Goal: Navigation & Orientation: Find specific page/section

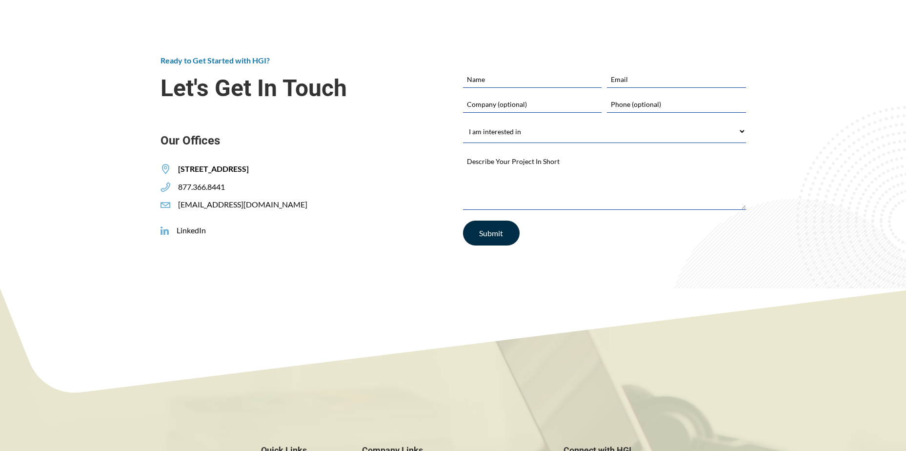
scroll to position [1562, 0]
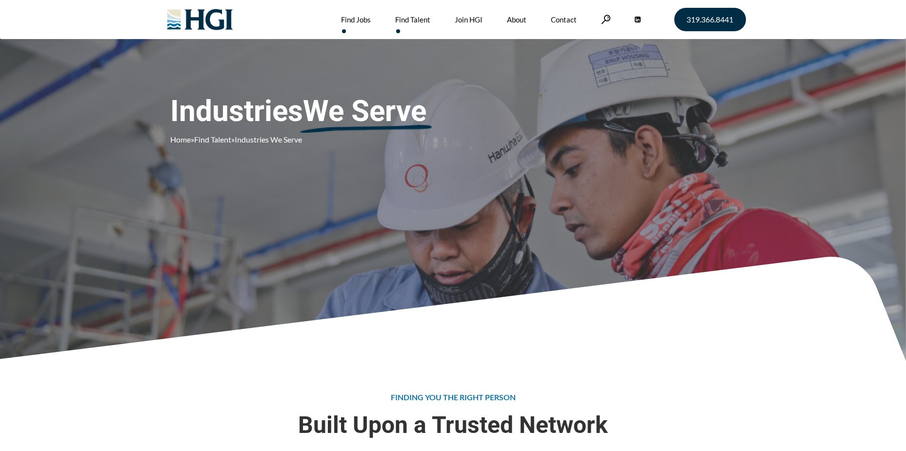
click at [363, 25] on link "Find Jobs" at bounding box center [356, 19] width 30 height 39
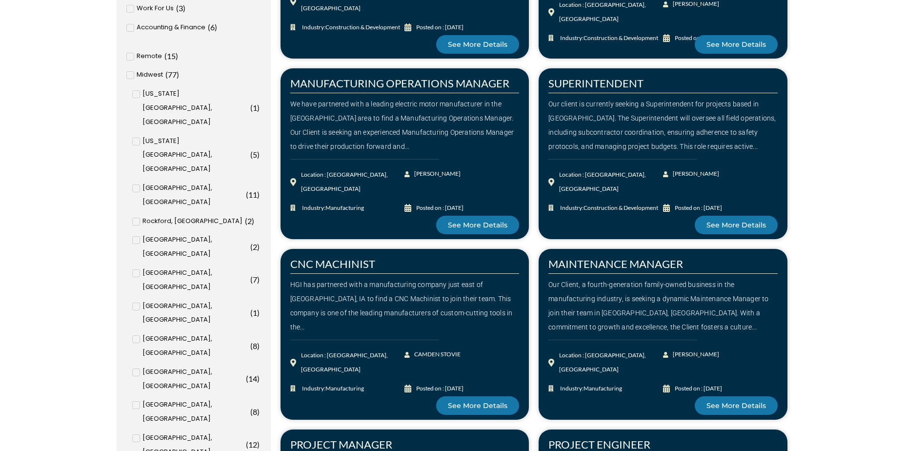
scroll to position [488, 0]
